Goal: Find contact information: Find contact information

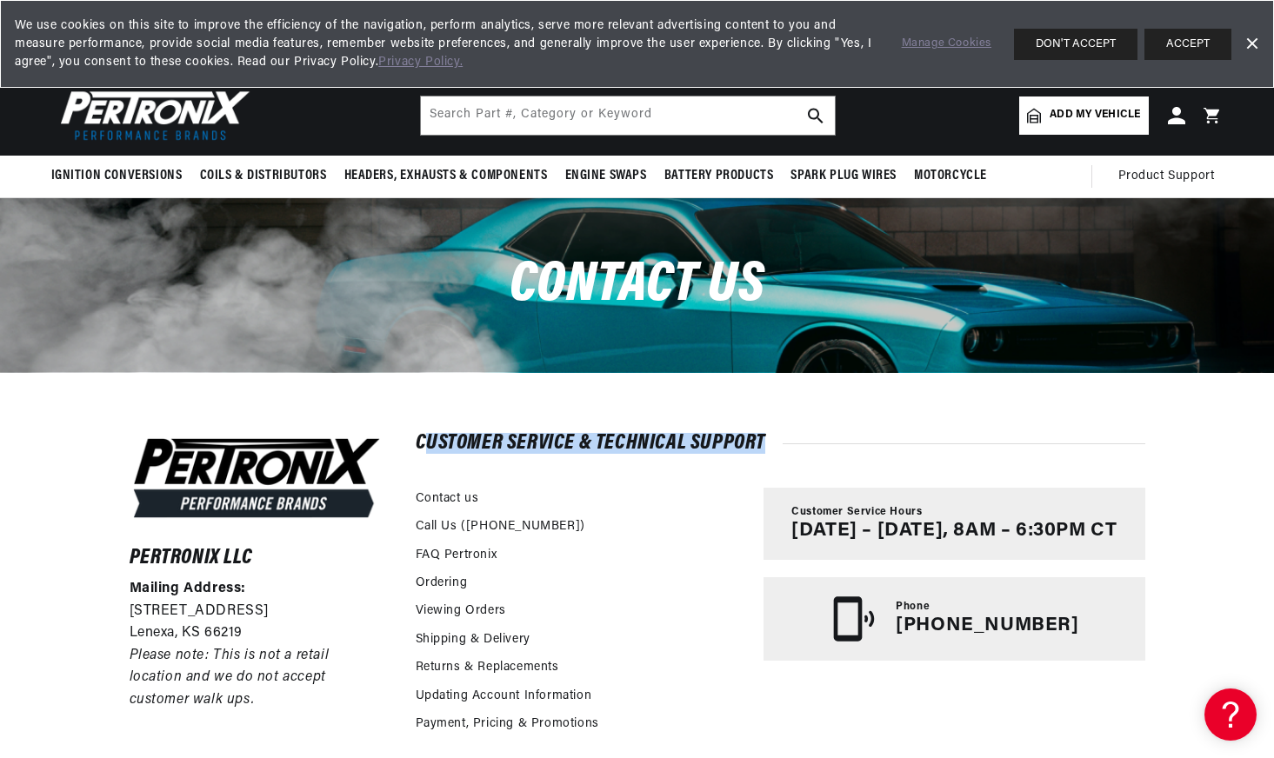
drag, startPoint x: 421, startPoint y: 438, endPoint x: 775, endPoint y: 424, distance: 354.3
click at [775, 424] on div "Pertronix LLC Mailing Address: [STREET_ADDRESS] Please note: This is not a reta…" at bounding box center [637, 668] width 1103 height 592
click at [677, 418] on div "Pertronix LLC Mailing Address: [STREET_ADDRESS] Please note: This is not a reta…" at bounding box center [637, 668] width 1103 height 592
click at [583, 442] on h2 "Customer Service & Technical Support" at bounding box center [781, 443] width 730 height 17
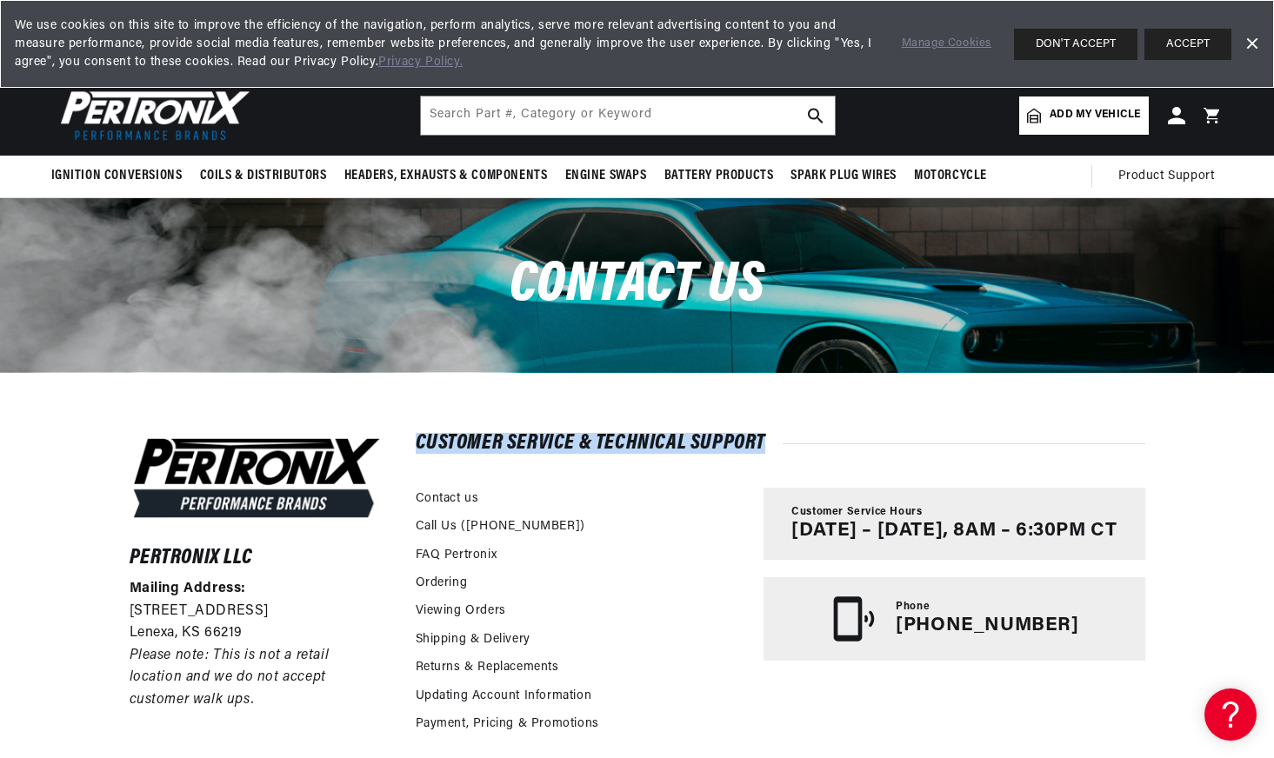
drag, startPoint x: 583, startPoint y: 442, endPoint x: 592, endPoint y: 439, distance: 9.9
click at [583, 443] on h2 "Customer Service & Technical Support" at bounding box center [781, 443] width 730 height 17
click at [728, 429] on div "Pertronix LLC Mailing Address: [STREET_ADDRESS] Please note: This is not a reta…" at bounding box center [637, 668] width 1103 height 592
click at [649, 435] on h2 "Customer Service & Technical Support" at bounding box center [781, 443] width 730 height 17
click at [654, 412] on div "Pertronix LLC Mailing Address: [STREET_ADDRESS] Please note: This is not a reta…" at bounding box center [637, 668] width 1103 height 592
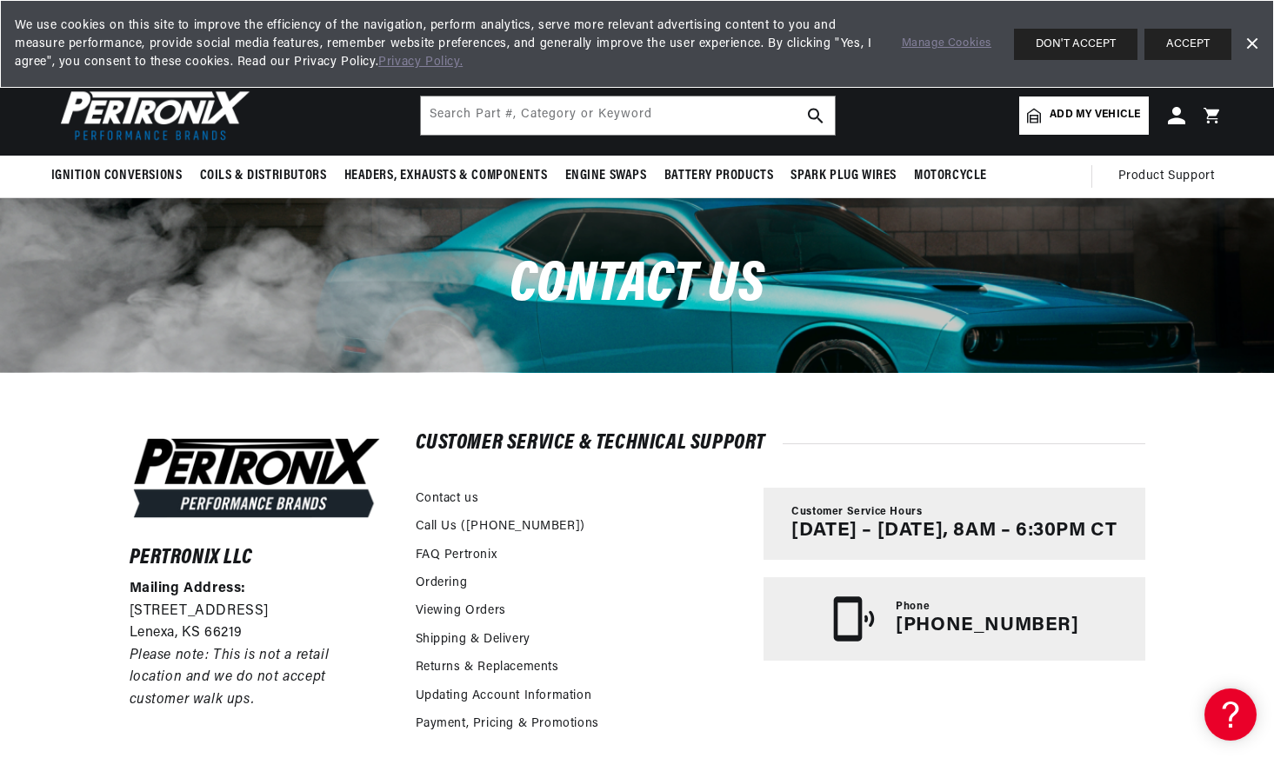
click at [647, 451] on h2 "Customer Service & Technical Support" at bounding box center [781, 443] width 730 height 17
click at [646, 451] on h2 "Customer Service & Technical Support" at bounding box center [781, 443] width 730 height 17
click at [655, 442] on h2 "Customer Service & Technical Support" at bounding box center [781, 443] width 730 height 17
drag, startPoint x: 655, startPoint y: 442, endPoint x: 657, endPoint y: 433, distance: 9.1
click at [656, 439] on h2 "Customer Service & Technical Support" at bounding box center [781, 443] width 730 height 17
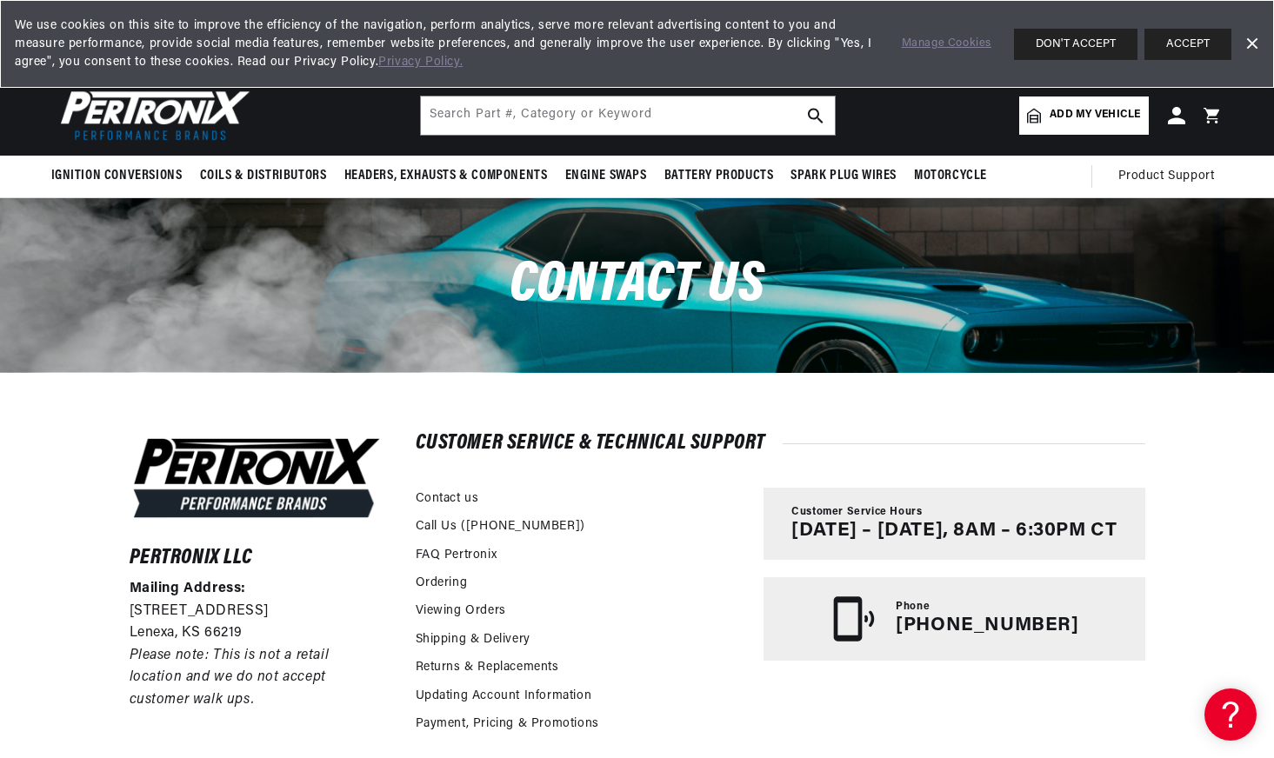
click at [744, 443] on h2 "Customer Service & Technical Support" at bounding box center [781, 443] width 730 height 17
click at [746, 442] on h2 "Customer Service & Technical Support" at bounding box center [781, 443] width 730 height 17
click at [664, 437] on h2 "Customer Service & Technical Support" at bounding box center [781, 443] width 730 height 17
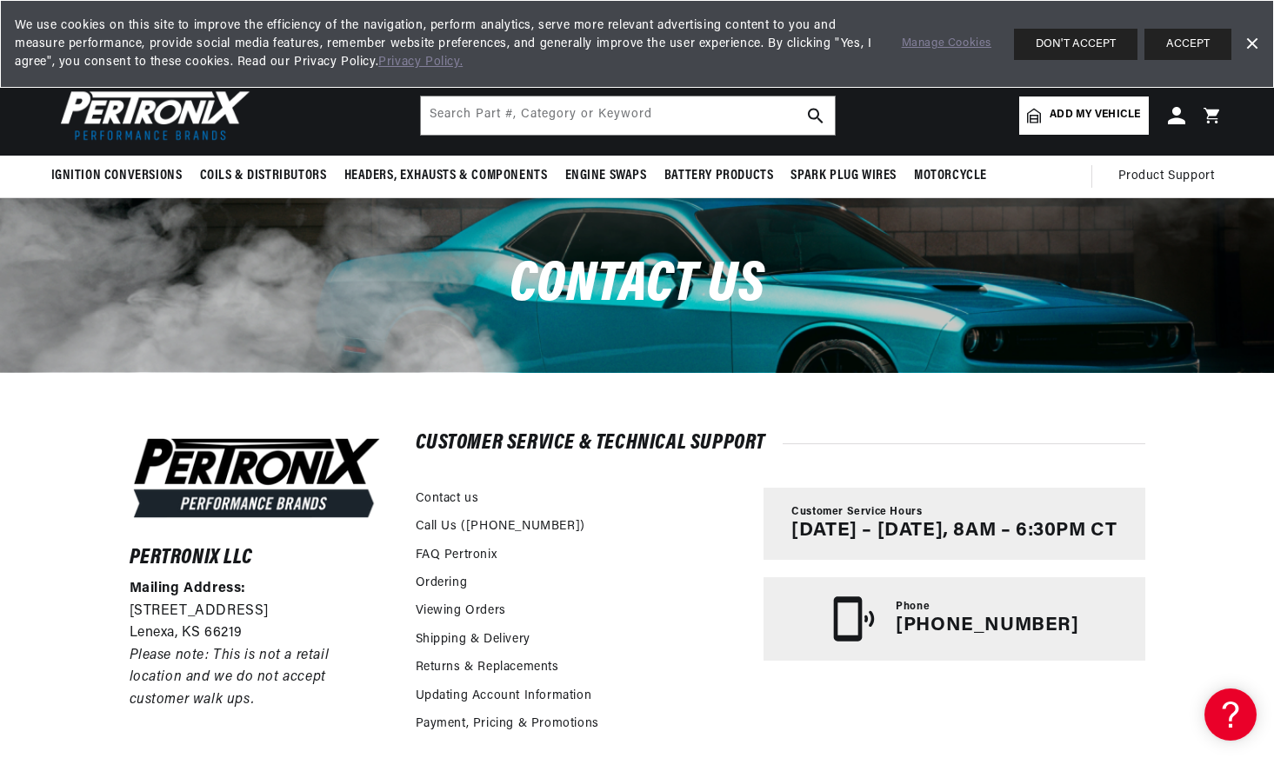
click at [630, 437] on h2 "Customer Service & Technical Support" at bounding box center [781, 443] width 730 height 17
click at [636, 435] on h2 "Customer Service & Technical Support" at bounding box center [781, 443] width 730 height 17
click at [654, 437] on h2 "Customer Service & Technical Support" at bounding box center [781, 443] width 730 height 17
click at [656, 436] on h2 "Customer Service & Technical Support" at bounding box center [781, 443] width 730 height 17
click at [657, 436] on h2 "Customer Service & Technical Support" at bounding box center [781, 443] width 730 height 17
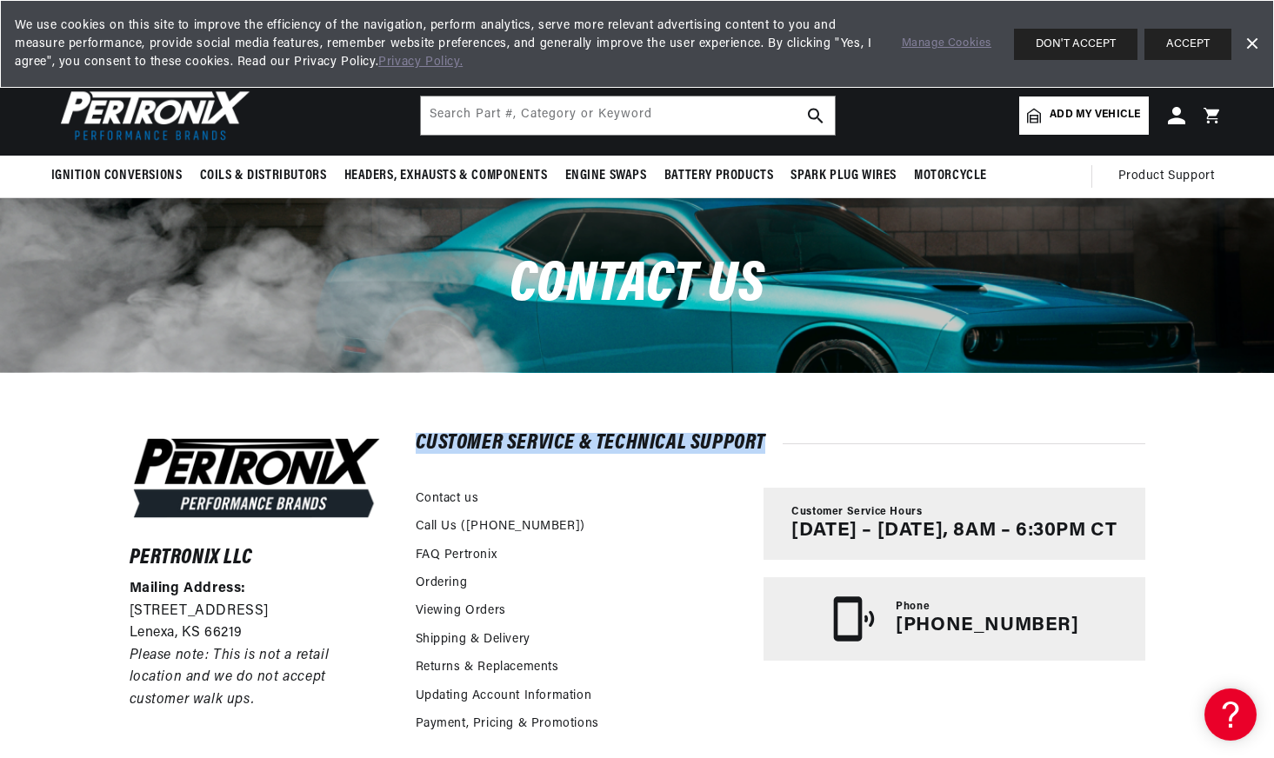
click at [742, 412] on div "Pertronix LLC Mailing Address: [STREET_ADDRESS] Please note: This is not a reta…" at bounding box center [637, 668] width 1103 height 592
click at [628, 452] on h2 "Customer Service & Technical Support" at bounding box center [781, 443] width 730 height 17
click at [629, 452] on h2 "Customer Service & Technical Support" at bounding box center [781, 443] width 730 height 17
click at [734, 435] on h2 "Customer Service & Technical Support" at bounding box center [781, 443] width 730 height 17
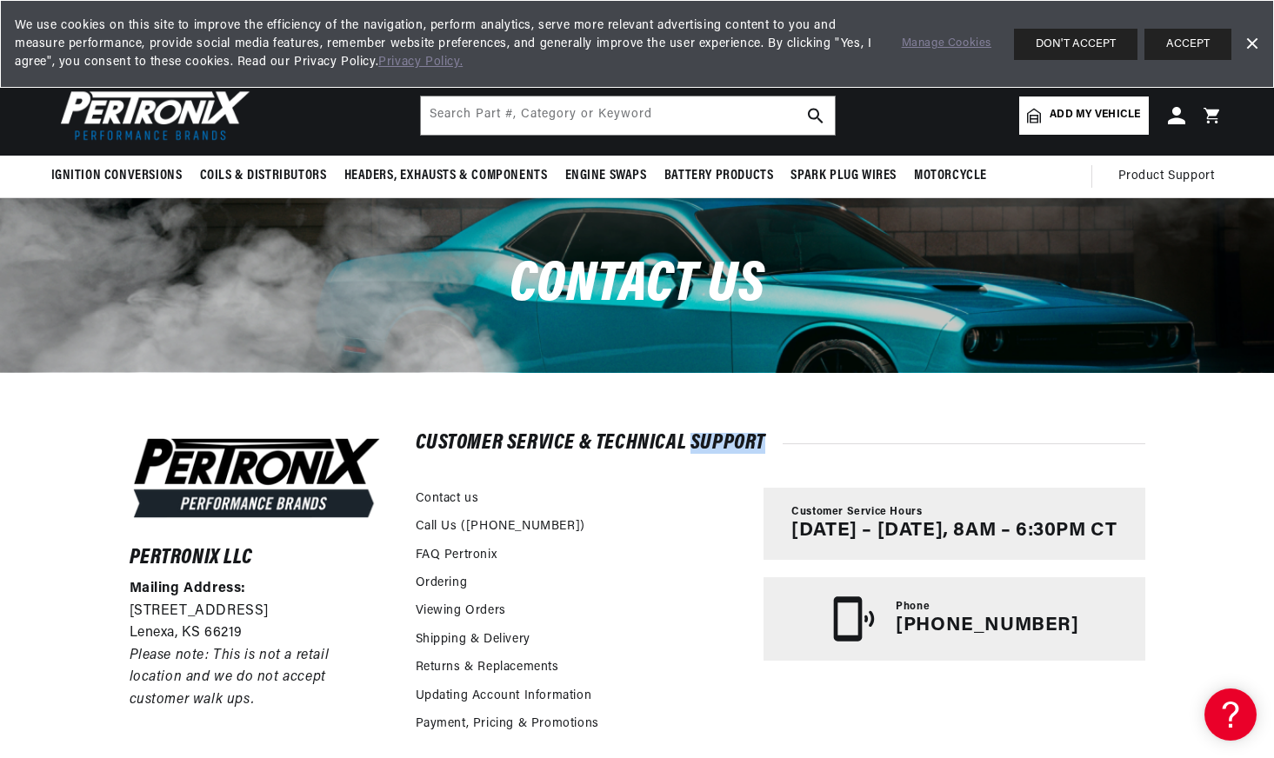
click at [734, 435] on h2 "Customer Service & Technical Support" at bounding box center [781, 443] width 730 height 17
click at [655, 438] on h2 "Customer Service & Technical Support" at bounding box center [781, 443] width 730 height 17
drag, startPoint x: 655, startPoint y: 438, endPoint x: 697, endPoint y: 434, distance: 42.0
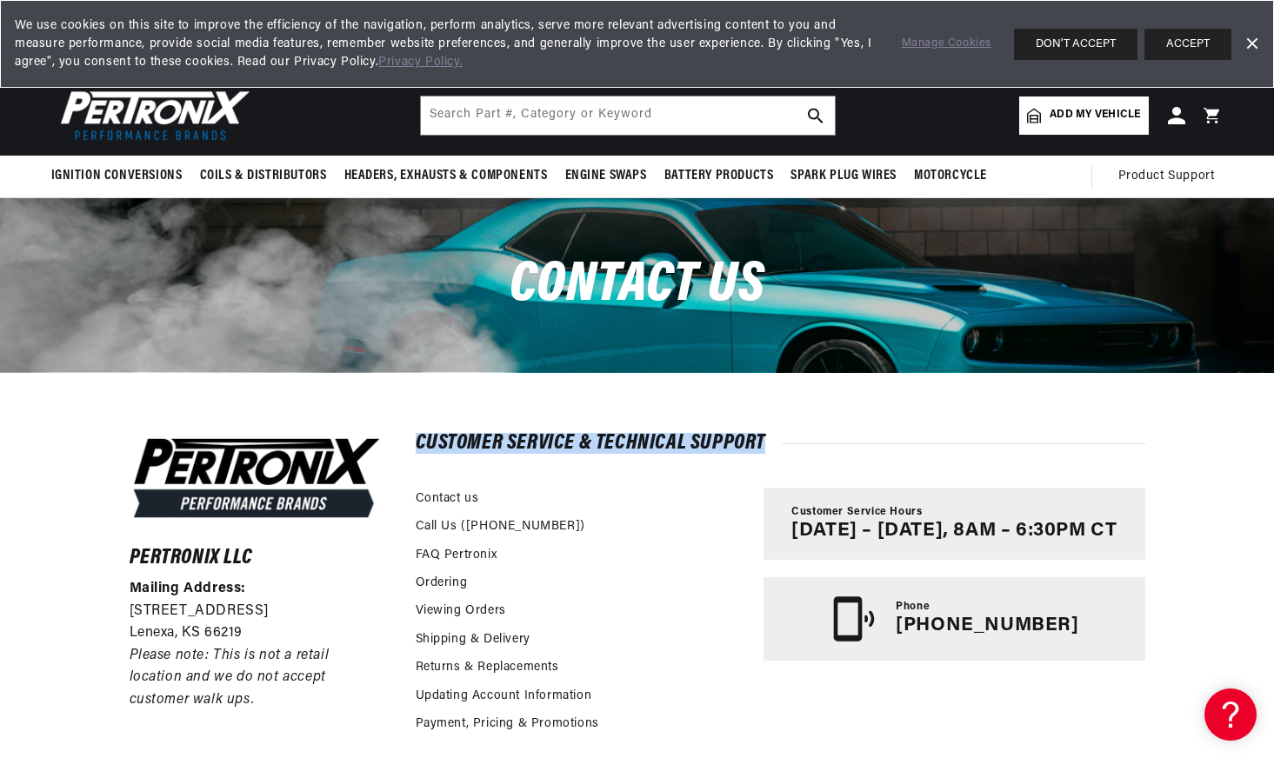
click at [656, 438] on h2 "Customer Service & Technical Support" at bounding box center [781, 443] width 730 height 17
click at [717, 432] on div "Pertronix LLC Mailing Address: [STREET_ADDRESS] Please note: This is not a reta…" at bounding box center [637, 668] width 1103 height 592
click at [718, 432] on div "Pertronix LLC Mailing Address: [STREET_ADDRESS] Please note: This is not a reta…" at bounding box center [637, 668] width 1103 height 592
click at [639, 452] on h2 "Customer Service & Technical Support" at bounding box center [781, 443] width 730 height 17
click at [638, 454] on div "Customer Service & Technical Support Contact us Call Us ([PHONE_NUMBER]) FAQ Pe…" at bounding box center [781, 588] width 730 height 306
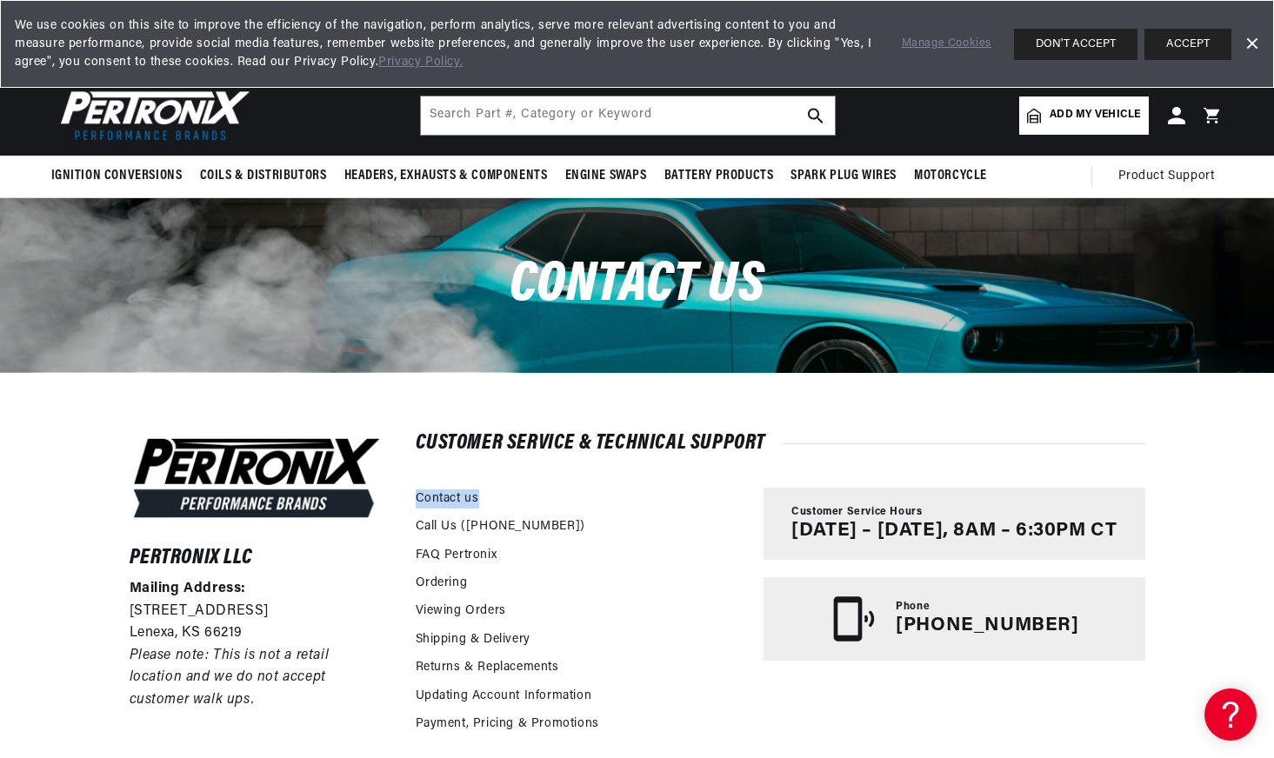
click at [638, 454] on div "Customer Service & Technical Support Contact us Call Us ([PHONE_NUMBER]) FAQ Pe…" at bounding box center [781, 588] width 730 height 306
click at [640, 446] on h2 "Customer Service & Technical Support" at bounding box center [781, 443] width 730 height 17
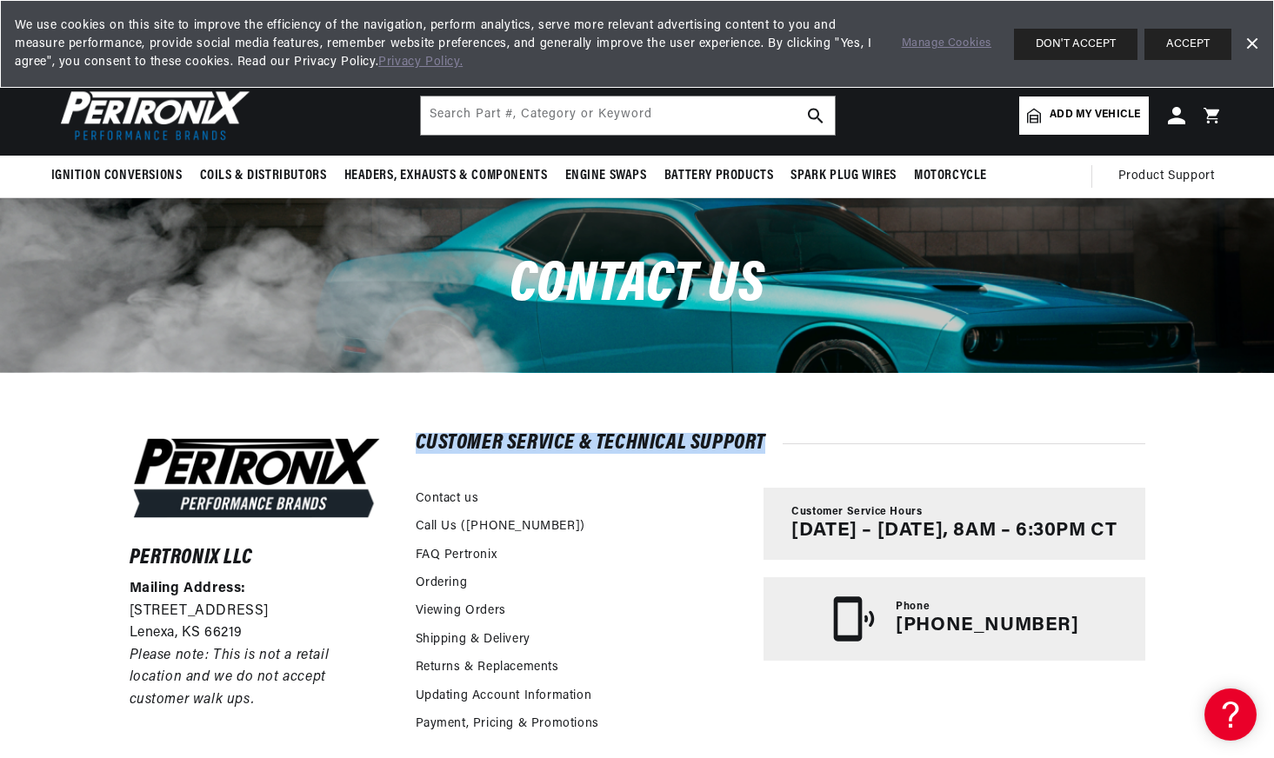
click at [640, 446] on h2 "Customer Service & Technical Support" at bounding box center [781, 443] width 730 height 17
click at [651, 447] on h2 "Customer Service & Technical Support" at bounding box center [781, 443] width 730 height 17
click at [648, 437] on h2 "Customer Service & Technical Support" at bounding box center [781, 443] width 730 height 17
click at [666, 435] on h2 "Customer Service & Technical Support" at bounding box center [781, 443] width 730 height 17
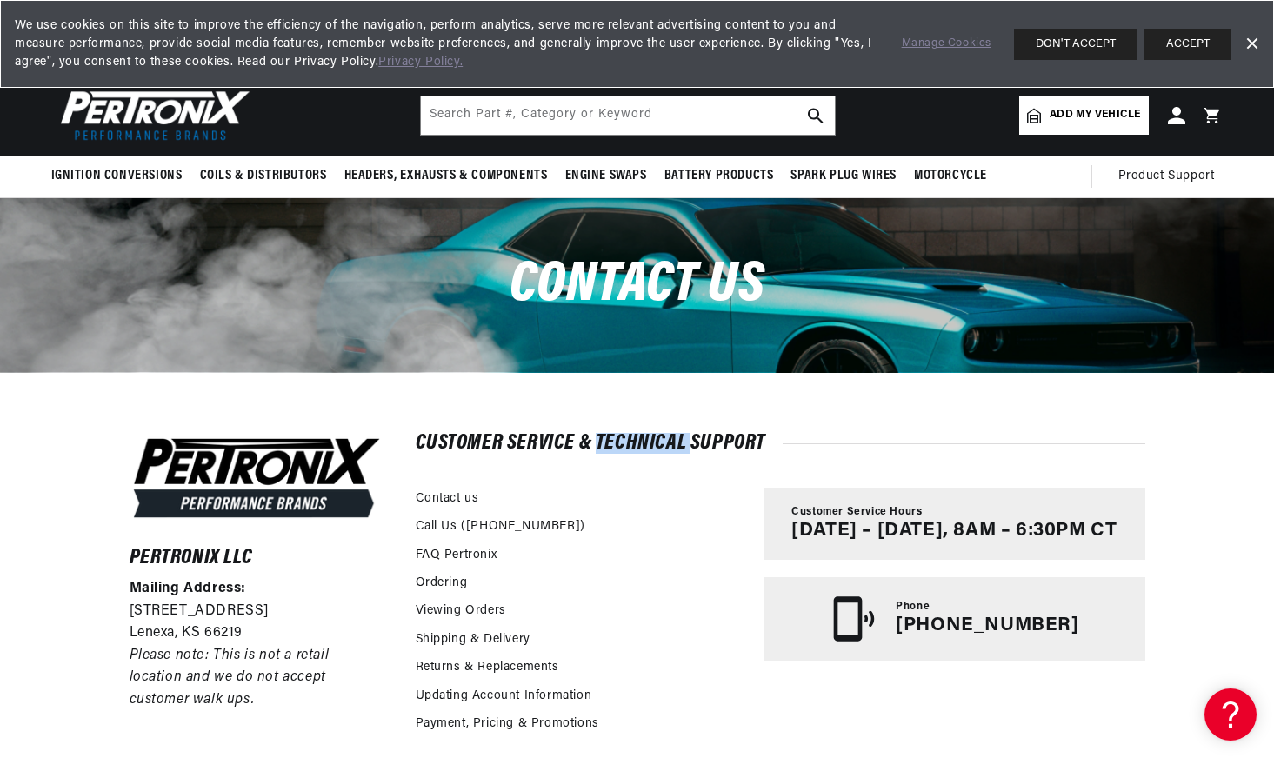
click at [666, 435] on h2 "Customer Service & Technical Support" at bounding box center [781, 443] width 730 height 17
click at [675, 432] on div "Pertronix LLC Mailing Address: [STREET_ADDRESS] Please note: This is not a reta…" at bounding box center [637, 668] width 1103 height 592
click at [675, 430] on div "Pertronix LLC Mailing Address: [STREET_ADDRESS] Please note: This is not a reta…" at bounding box center [637, 668] width 1103 height 592
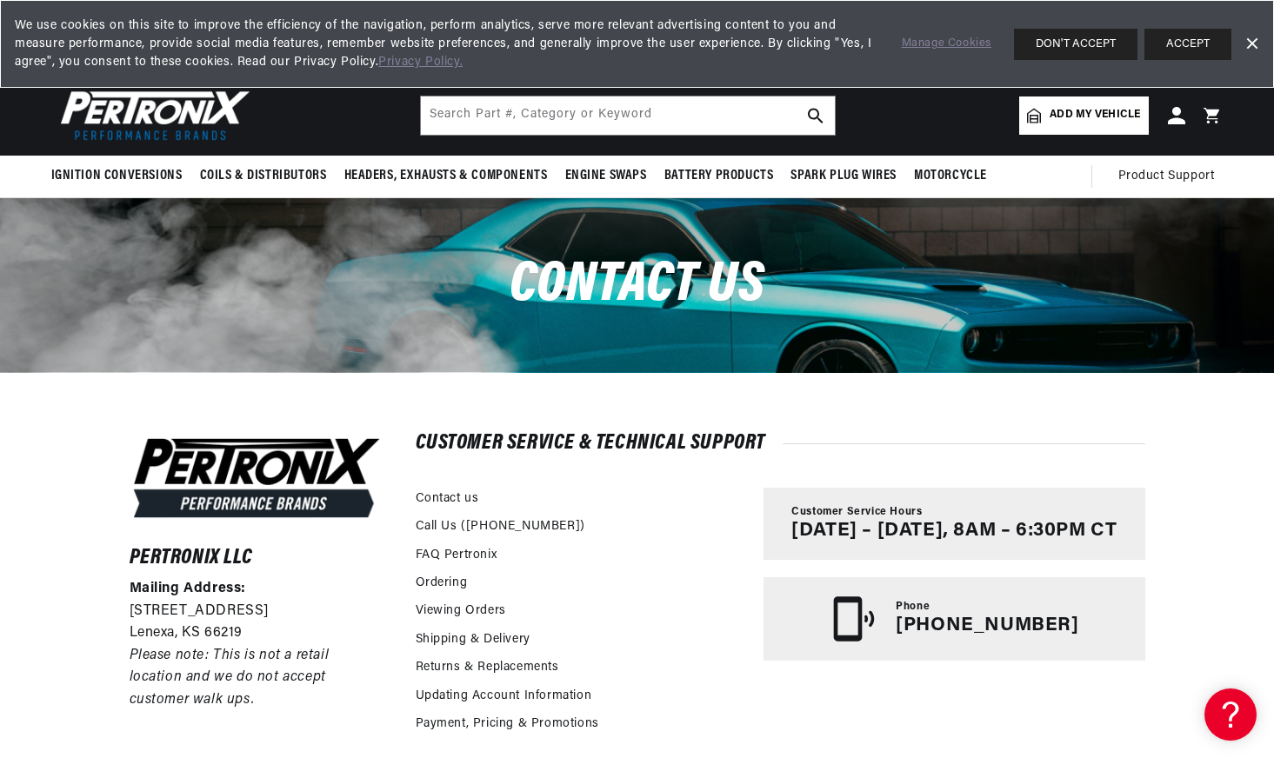
click at [733, 444] on h2 "Customer Service & Technical Support" at bounding box center [781, 443] width 730 height 17
click at [644, 448] on h2 "Customer Service & Technical Support" at bounding box center [781, 443] width 730 height 17
click at [644, 447] on h2 "Customer Service & Technical Support" at bounding box center [781, 443] width 730 height 17
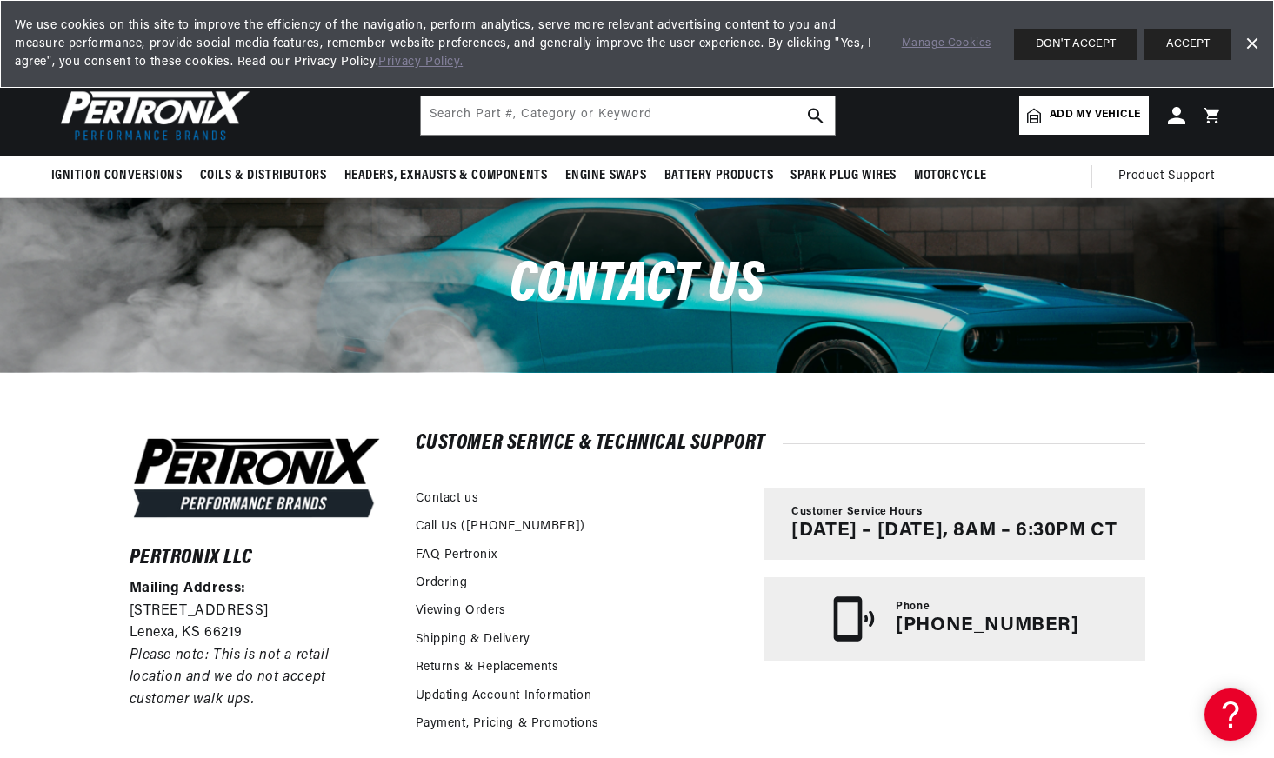
click at [731, 444] on h2 "Customer Service & Technical Support" at bounding box center [781, 443] width 730 height 17
click at [637, 455] on div "Customer Service & Technical Support Contact us Call Us ([PHONE_NUMBER]) FAQ Pe…" at bounding box center [781, 588] width 730 height 306
click at [639, 449] on h2 "Customer Service & Technical Support" at bounding box center [781, 443] width 730 height 17
click at [639, 448] on h2 "Customer Service & Technical Support" at bounding box center [781, 443] width 730 height 17
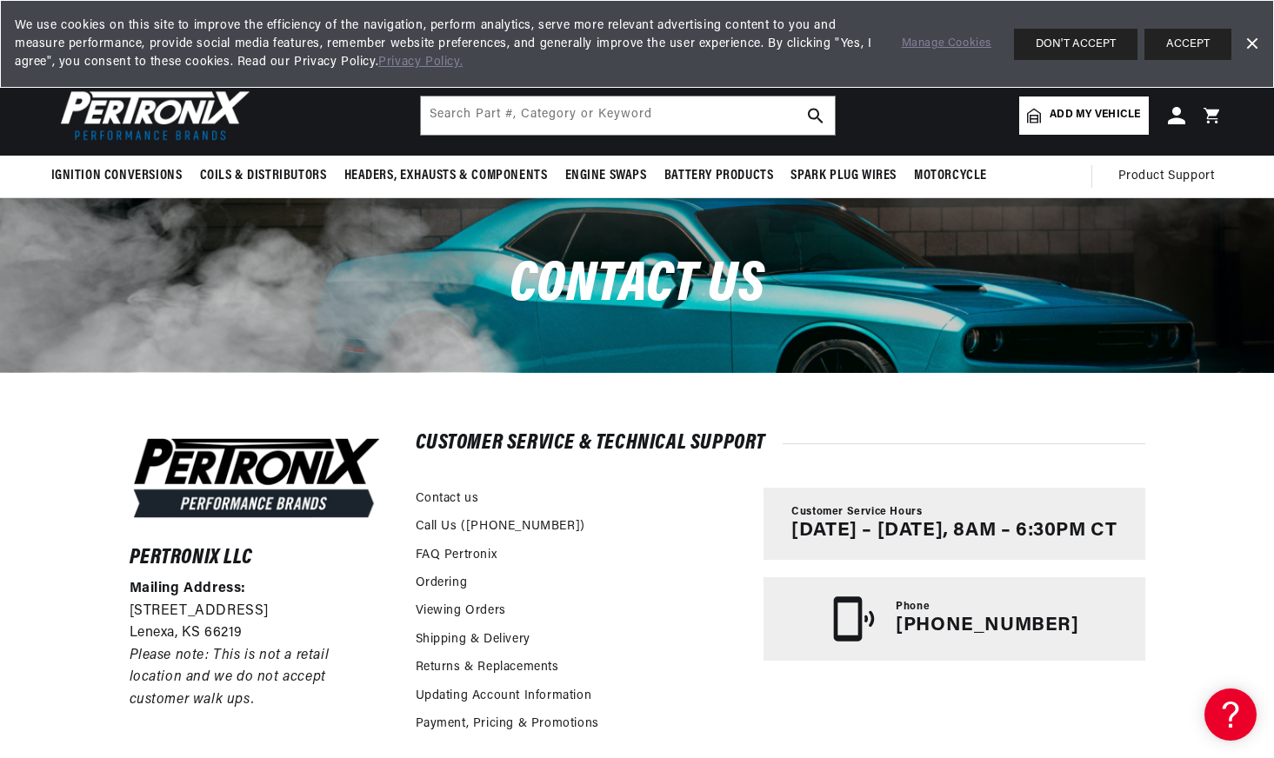
click at [720, 436] on h2 "Customer Service & Technical Support" at bounding box center [781, 443] width 730 height 17
click at [721, 436] on h2 "Customer Service & Technical Support" at bounding box center [781, 443] width 730 height 17
click at [652, 446] on h2 "Customer Service & Technical Support" at bounding box center [781, 443] width 730 height 17
drag, startPoint x: 652, startPoint y: 445, endPoint x: 668, endPoint y: 440, distance: 16.5
click at [656, 444] on h2 "Customer Service & Technical Support" at bounding box center [781, 443] width 730 height 17
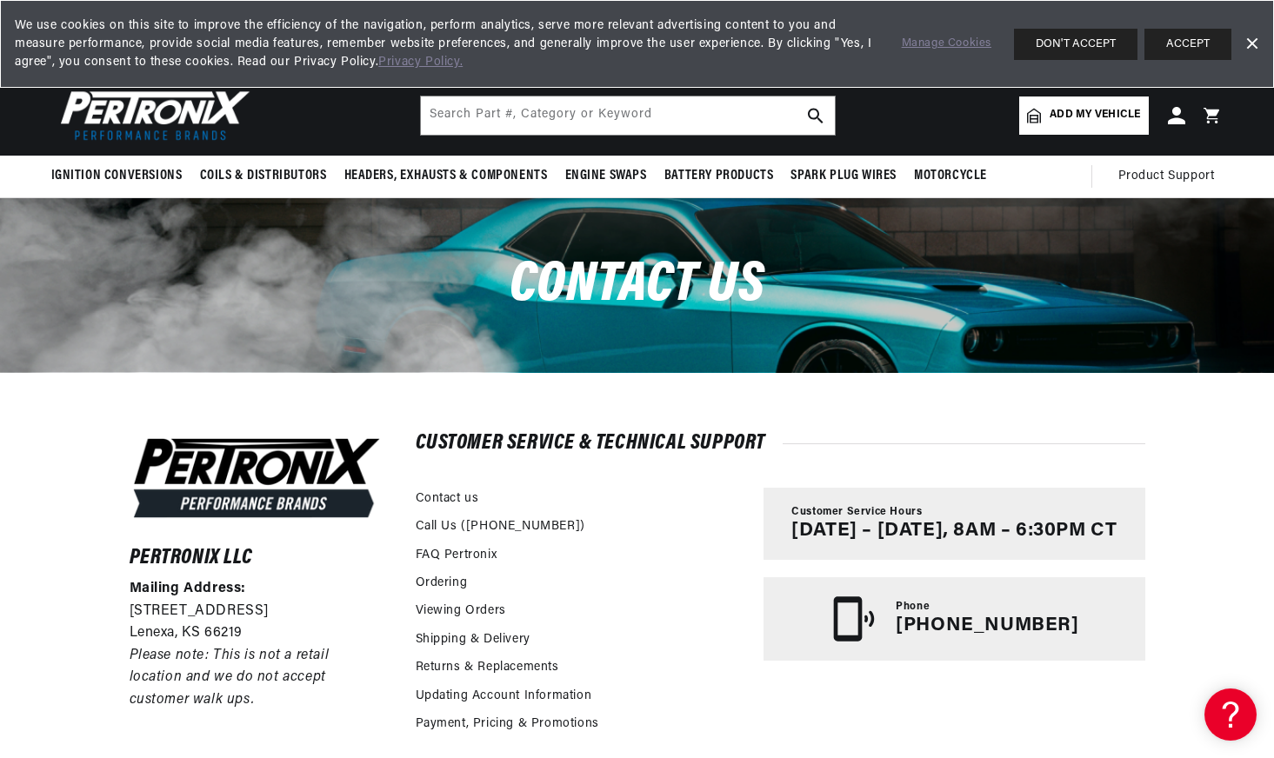
click at [734, 439] on h2 "Customer Service & Technical Support" at bounding box center [781, 443] width 730 height 17
click at [625, 452] on h2 "Customer Service & Technical Support" at bounding box center [781, 443] width 730 height 17
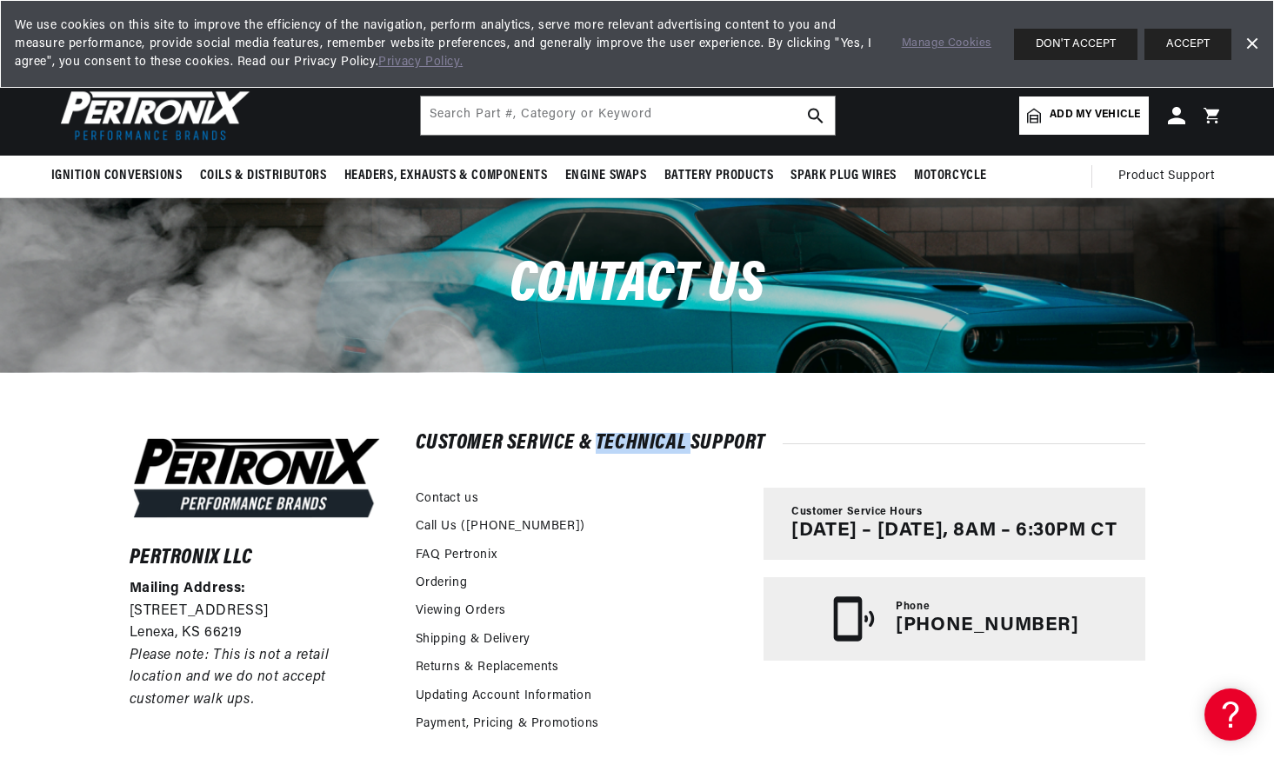
drag, startPoint x: 625, startPoint y: 453, endPoint x: 637, endPoint y: 450, distance: 11.6
click at [628, 452] on h2 "Customer Service & Technical Support" at bounding box center [781, 443] width 730 height 17
click at [726, 448] on h2 "Customer Service & Technical Support" at bounding box center [781, 443] width 730 height 17
drag, startPoint x: 726, startPoint y: 448, endPoint x: 578, endPoint y: 455, distance: 148.0
click at [703, 452] on h2 "Customer Service & Technical Support" at bounding box center [781, 443] width 730 height 17
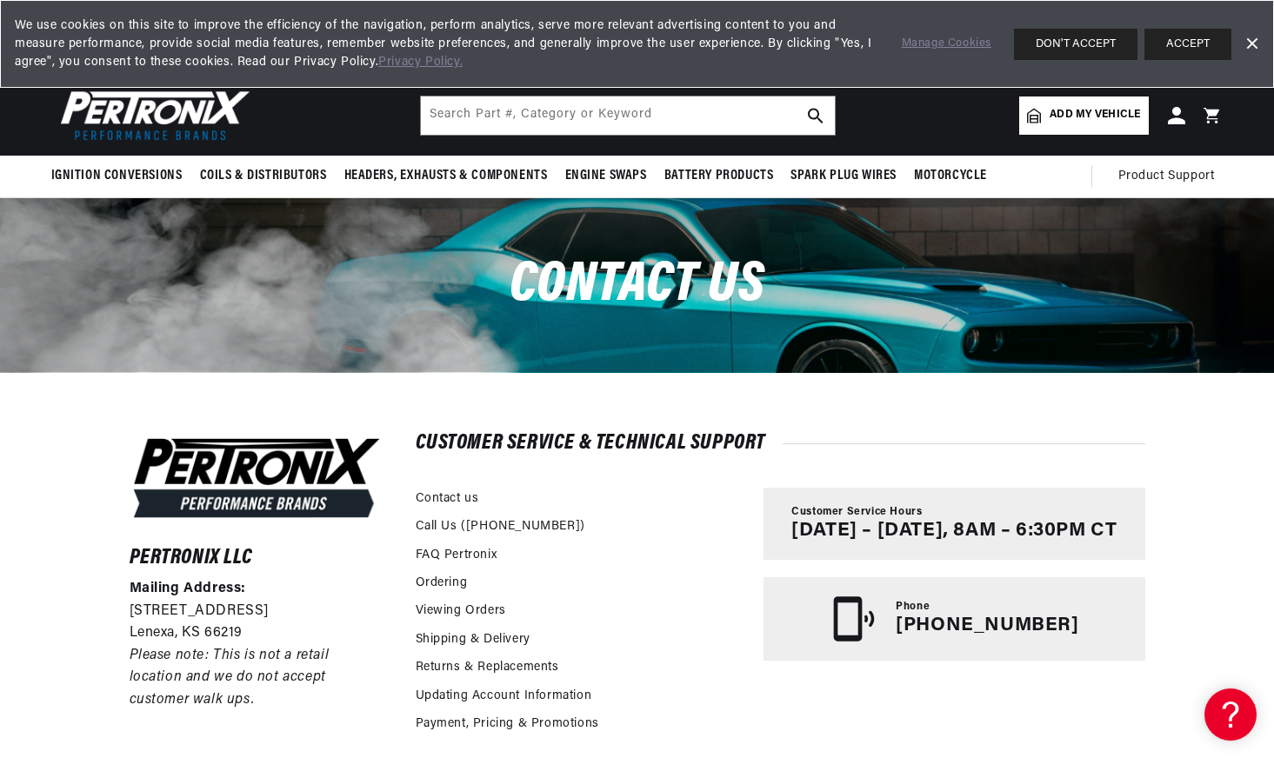
click at [581, 450] on h2 "Customer Service & Technical Support" at bounding box center [781, 443] width 730 height 17
click at [585, 443] on h2 "Customer Service & Technical Support" at bounding box center [781, 443] width 730 height 17
click at [649, 450] on h2 "Customer Service & Technical Support" at bounding box center [781, 443] width 730 height 17
click at [958, 399] on div "Pertronix LLC Mailing Address: [STREET_ADDRESS] Please note: This is not a reta…" at bounding box center [637, 668] width 1103 height 592
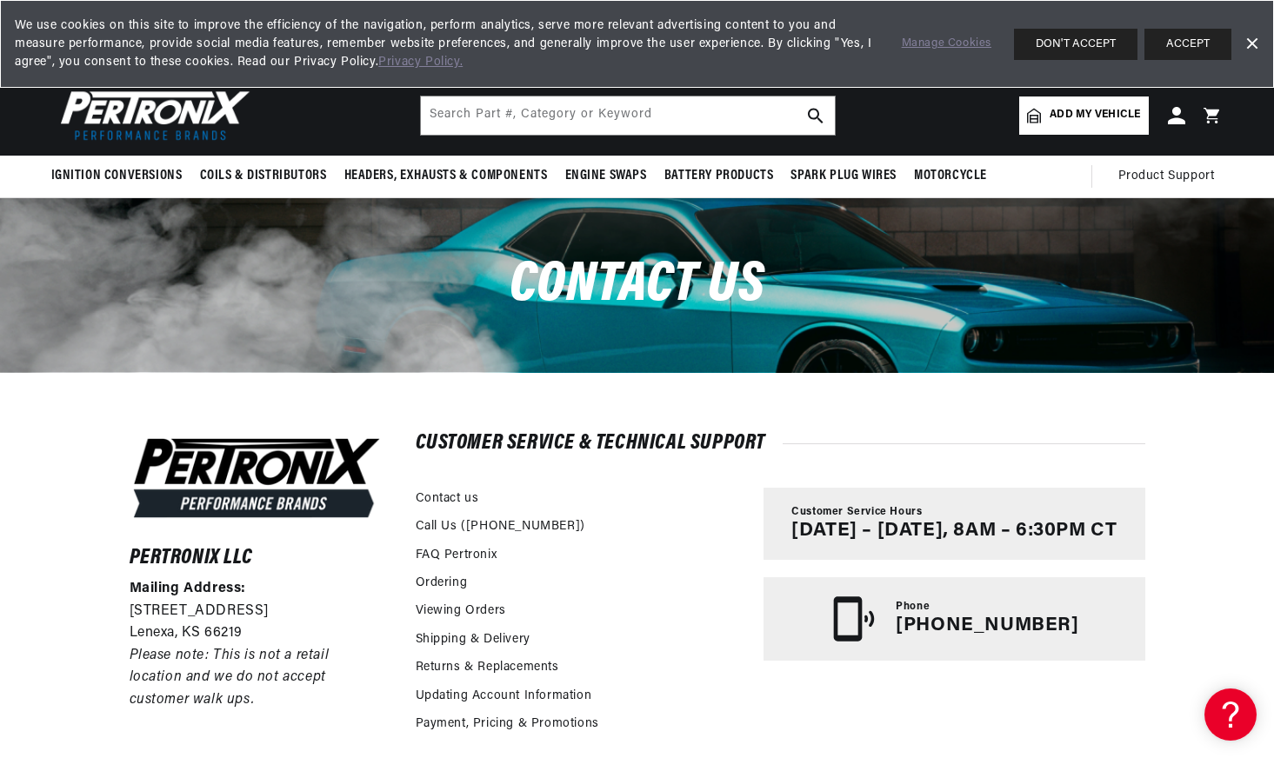
click at [960, 399] on div "Pertronix LLC Mailing Address: [STREET_ADDRESS] Please note: This is not a reta…" at bounding box center [637, 668] width 1103 height 592
click at [654, 437] on h2 "Customer Service & Technical Support" at bounding box center [781, 443] width 730 height 17
drag, startPoint x: 654, startPoint y: 437, endPoint x: 703, endPoint y: 436, distance: 48.7
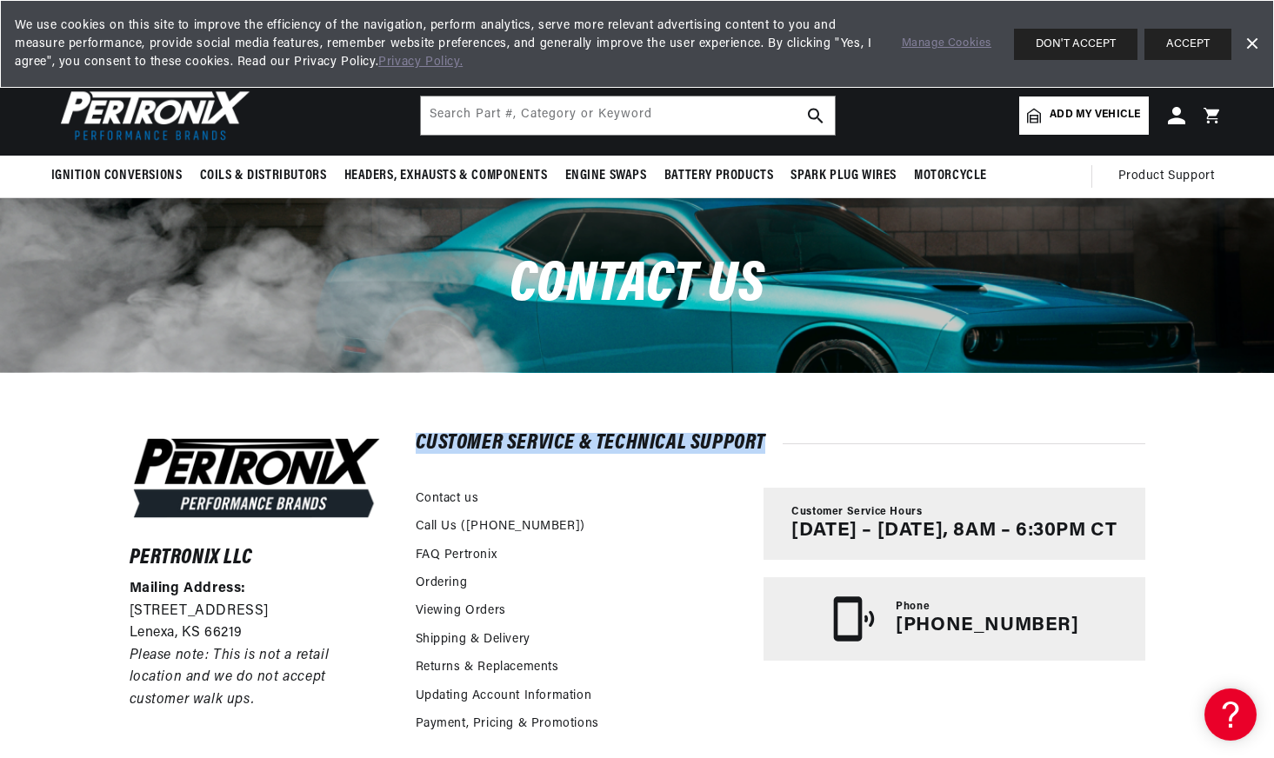
click at [653, 437] on h2 "Customer Service & Technical Support" at bounding box center [781, 443] width 730 height 17
click at [718, 446] on h2 "Customer Service & Technical Support" at bounding box center [781, 443] width 730 height 17
click at [877, 414] on div "Pertronix LLC Mailing Address: [STREET_ADDRESS] Please note: This is not a reta…" at bounding box center [637, 668] width 1103 height 592
click at [577, 437] on h2 "Customer Service & Technical Support" at bounding box center [781, 443] width 730 height 17
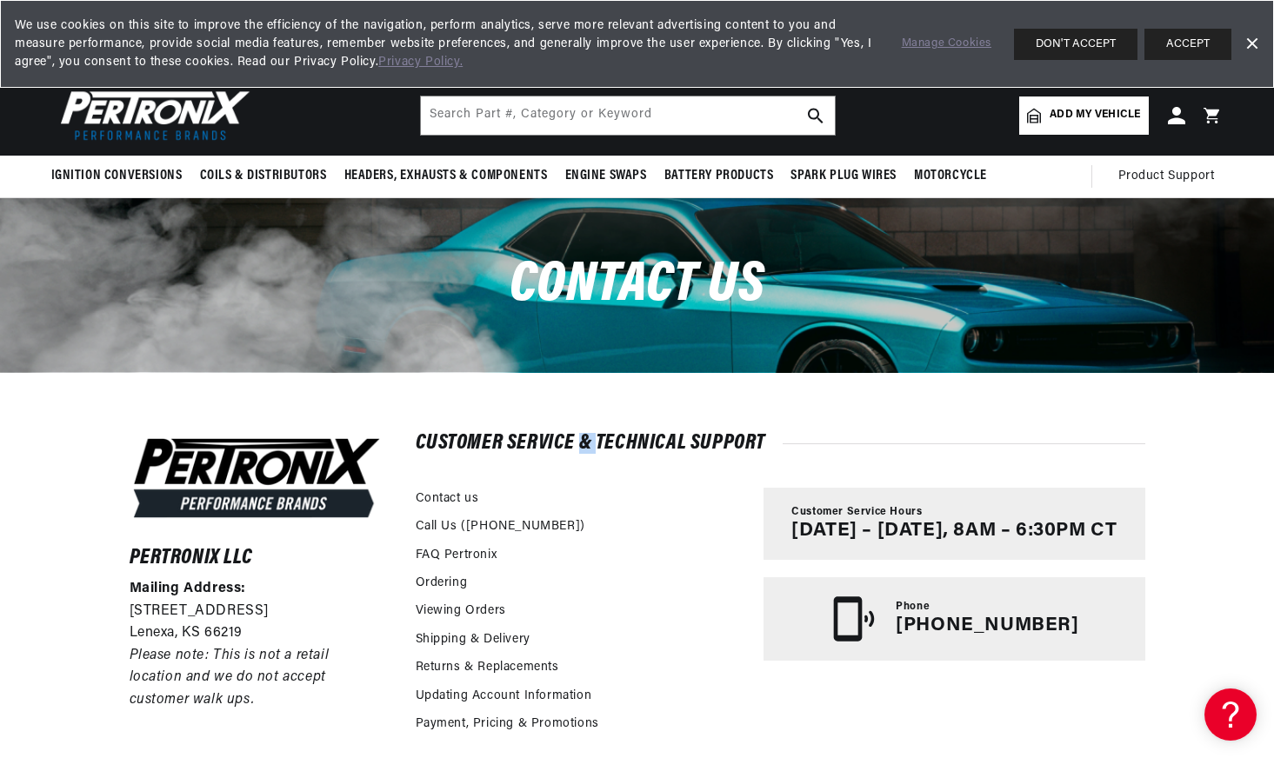
click at [577, 437] on h2 "Customer Service & Technical Support" at bounding box center [781, 443] width 730 height 17
click at [664, 435] on h2 "Customer Service & Technical Support" at bounding box center [781, 443] width 730 height 17
click at [751, 431] on div "Pertronix LLC Mailing Address: [STREET_ADDRESS] Please note: This is not a reta…" at bounding box center [637, 668] width 1103 height 592
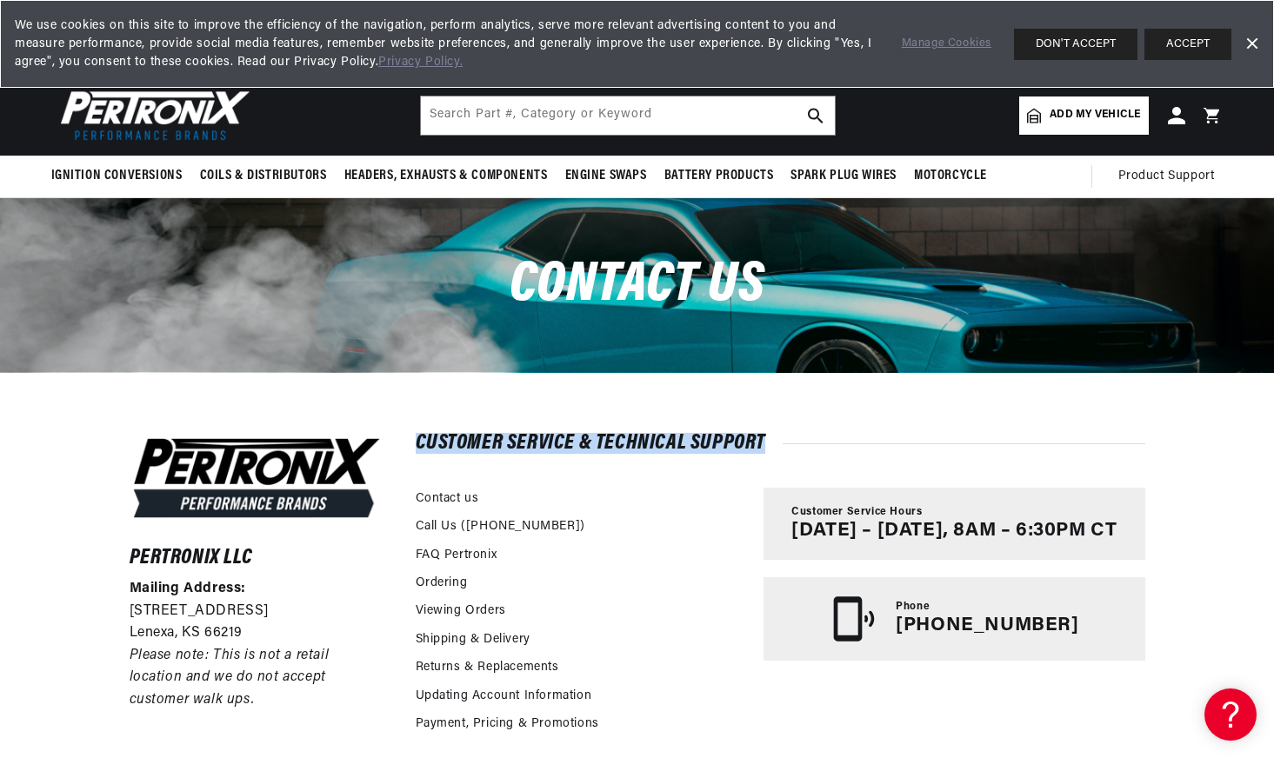
click at [711, 444] on h2 "Customer Service & Technical Support" at bounding box center [781, 443] width 730 height 17
click at [872, 417] on div "Pertronix LLC Mailing Address: [STREET_ADDRESS] Please note: This is not a reta…" at bounding box center [637, 668] width 1103 height 592
click at [884, 409] on div "Pertronix LLC Mailing Address: [STREET_ADDRESS] Please note: This is not a reta…" at bounding box center [637, 668] width 1103 height 592
